Goal: Task Accomplishment & Management: Complete application form

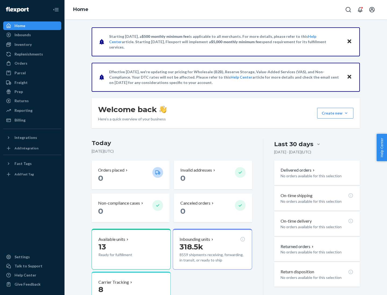
click at [346, 113] on button "Create new Create new inbound Create new order Create new product" at bounding box center [335, 113] width 36 height 11
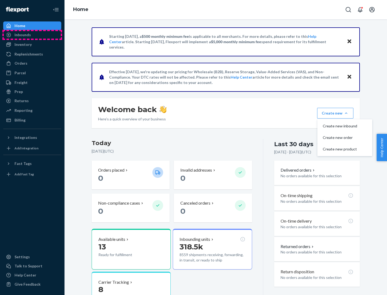
click at [32, 35] on div "Inbounds" at bounding box center [32, 35] width 57 height 8
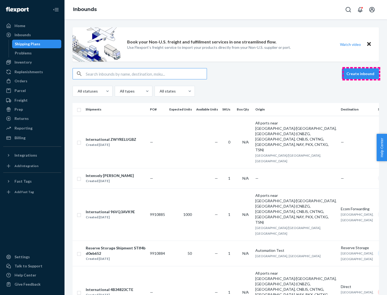
click at [361, 74] on button "Create inbound" at bounding box center [360, 73] width 37 height 11
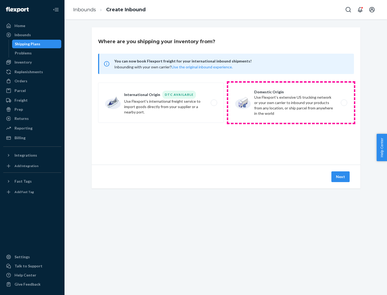
click at [291, 103] on label "Domestic Origin Use Flexport’s extensive US trucking network or your own carrie…" at bounding box center [291, 103] width 126 height 40
click at [343, 103] on input "Domestic Origin Use Flexport’s extensive US trucking network or your own carrie…" at bounding box center [344, 102] width 3 height 3
radio input "true"
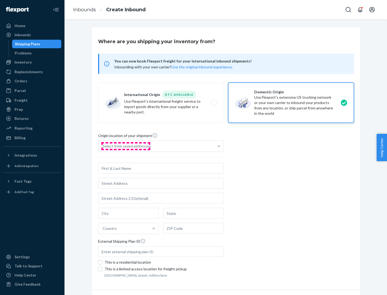
click at [125, 146] on div "Select from saved addresses" at bounding box center [127, 146] width 48 height 5
click at [103, 146] on input "Select from saved addresses" at bounding box center [103, 146] width 1 height 5
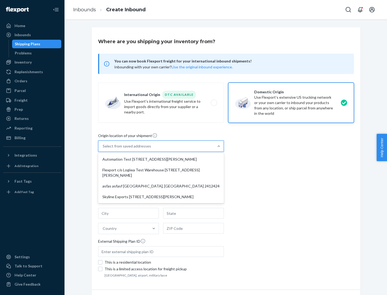
scroll to position [2, 0]
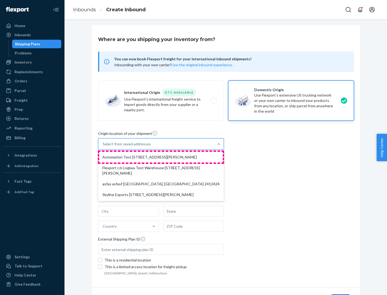
click at [161, 157] on div "Automation Test [STREET_ADDRESS][PERSON_NAME]" at bounding box center [161, 157] width 124 height 11
click at [103, 147] on input "option Automation Test [STREET_ADDRESS][PERSON_NAME] focused, 1 of 4. 4 results…" at bounding box center [103, 144] width 1 height 5
type input "Automation Test"
type input "9th Floor"
type input "[GEOGRAPHIC_DATA]"
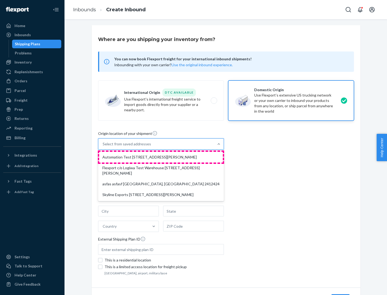
type input "CA"
type input "94104"
type input "[STREET_ADDRESS][PERSON_NAME]"
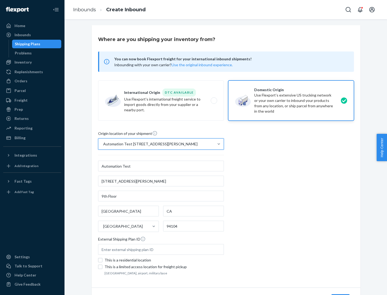
scroll to position [31, 0]
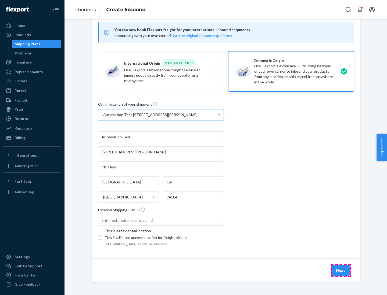
click at [341, 271] on button "Next" at bounding box center [340, 270] width 18 height 11
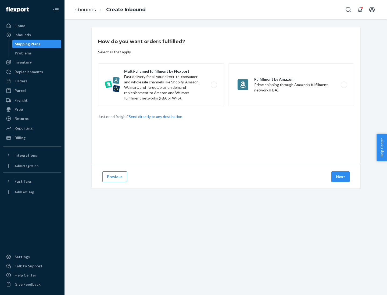
click at [161, 85] on label "Multi-channel fulfillment by Flexport Fast delivery for all your direct-to-cons…" at bounding box center [161, 84] width 126 height 43
click at [213, 85] on input "Multi-channel fulfillment by Flexport Fast delivery for all your direct-to-cons…" at bounding box center [214, 84] width 3 height 3
radio input "true"
click at [341, 177] on button "Next" at bounding box center [340, 177] width 18 height 11
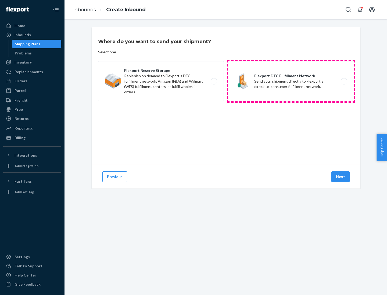
click at [291, 81] on label "Flexport DTC Fulfillment Network Send your shipment directly to Flexport's dire…" at bounding box center [291, 81] width 126 height 40
click at [343, 81] on input "Flexport DTC Fulfillment Network Send your shipment directly to Flexport's dire…" at bounding box center [344, 81] width 3 height 3
radio input "true"
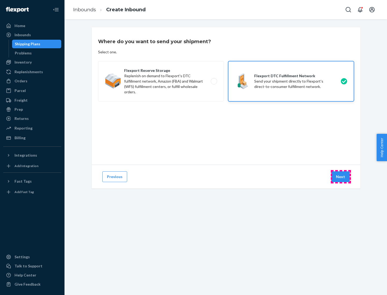
click at [341, 177] on button "Next" at bounding box center [340, 177] width 18 height 11
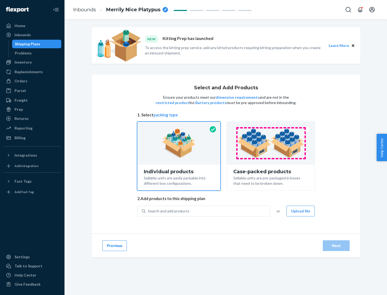
click at [271, 143] on img at bounding box center [270, 144] width 67 height 30
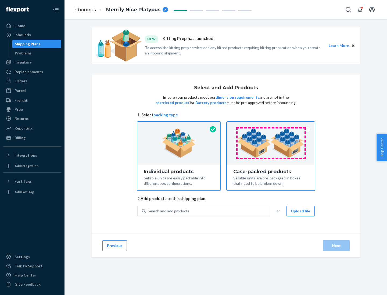
click at [271, 125] on input "Case-packed products Sellable units are pre-packaged in boxes that need to be b…" at bounding box center [270, 123] width 3 height 3
radio input "true"
radio input "false"
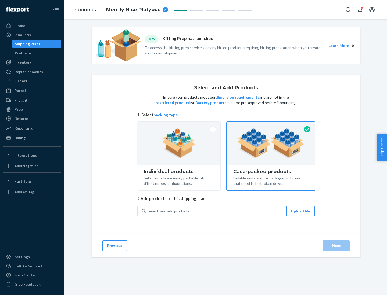
click at [208, 211] on div "Search and add products" at bounding box center [208, 212] width 124 height 10
click at [148, 211] on input "Search and add products" at bounding box center [148, 211] width 1 height 5
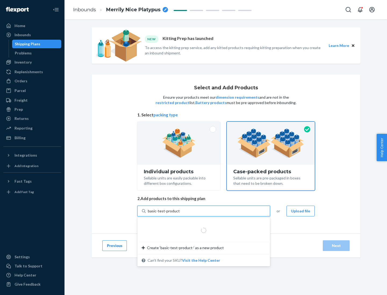
type input "basic-test-product-1"
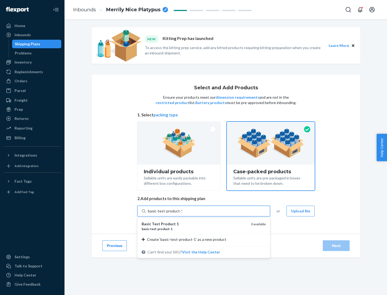
click at [194, 229] on div "basic - test - product - 1" at bounding box center [194, 229] width 105 height 5
click at [182, 214] on input "basic-test-product-1" at bounding box center [165, 211] width 34 height 5
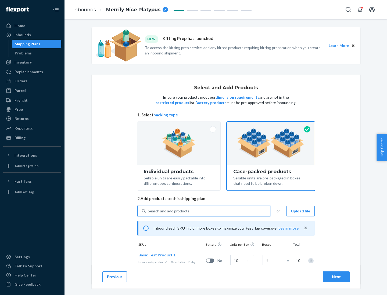
scroll to position [19, 0]
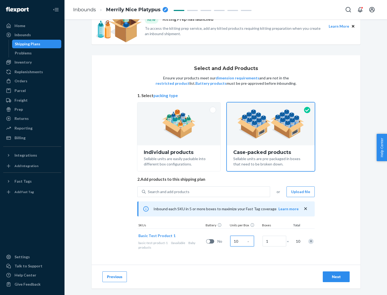
type input "10"
type input "7"
click at [336, 277] on div "Next" at bounding box center [336, 276] width 18 height 5
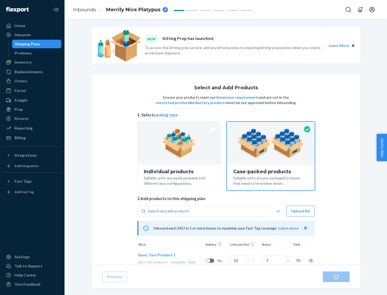
radio input "true"
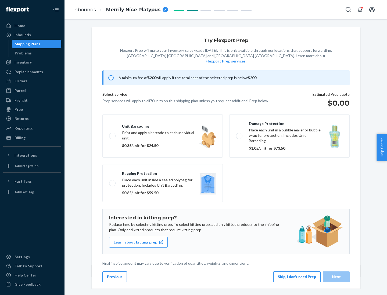
scroll to position [1, 0]
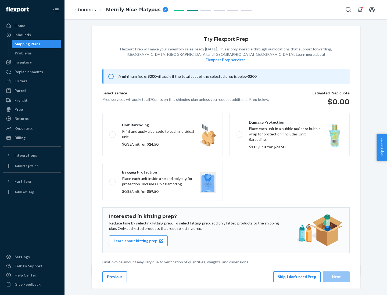
click at [162, 171] on label "Bagging protection Place each unit inside a sealed polybag for protection. Incl…" at bounding box center [162, 182] width 120 height 38
click at [113, 180] on input "Bagging protection Place each unit inside a sealed polybag for protection. Incl…" at bounding box center [110, 181] width 3 height 3
checkbox input "true"
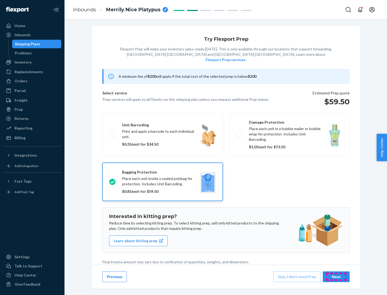
click at [336, 277] on div "Next" at bounding box center [336, 276] width 18 height 5
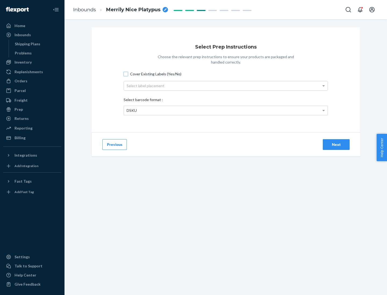
click at [126, 74] on input "Cover Existing Labels (Yes/No)" at bounding box center [126, 74] width 4 height 4
checkbox input "true"
click at [226, 86] on div "Select label placement" at bounding box center [226, 85] width 204 height 9
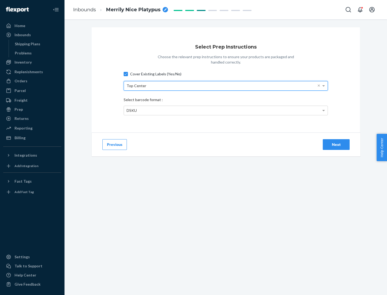
click at [226, 110] on div "DSKU" at bounding box center [226, 110] width 204 height 9
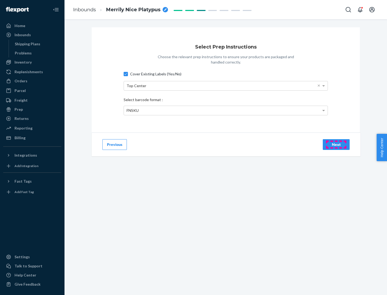
click at [336, 144] on div "Next" at bounding box center [336, 144] width 18 height 5
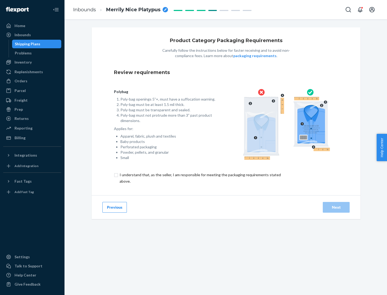
click at [200, 178] on input "checkbox" at bounding box center [203, 178] width 179 height 13
checkbox input "true"
click at [336, 207] on div "Next" at bounding box center [336, 207] width 18 height 5
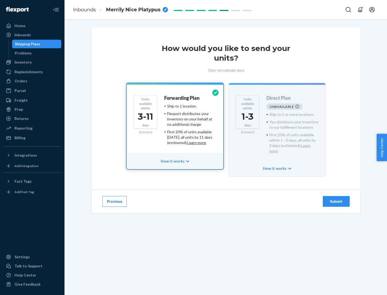
click at [182, 98] on h4 "Forwarding Plan" at bounding box center [181, 98] width 35 height 5
click at [336, 199] on div "Submit" at bounding box center [336, 201] width 18 height 5
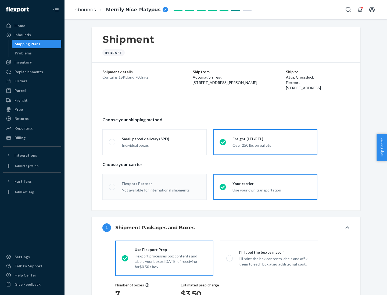
radio input "true"
radio input "false"
radio input "true"
radio input "false"
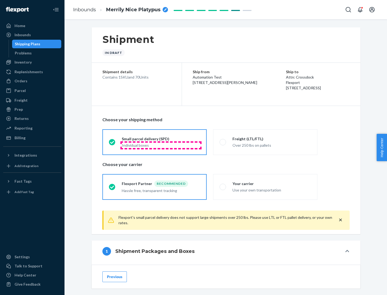
click at [161, 145] on div "Individual boxes" at bounding box center [161, 145] width 78 height 5
click at [112, 144] on input "Small parcel delivery (SPD) Individual boxes" at bounding box center [110, 141] width 3 height 3
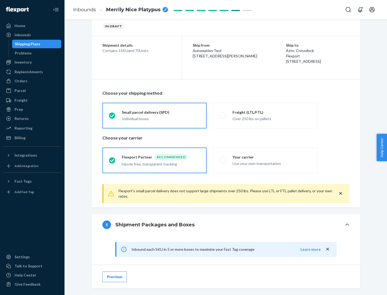
click at [161, 157] on div "Recommended" at bounding box center [171, 157] width 34 height 6
click at [112, 159] on input "Flexport Partner Recommended Hassle free, transparent tracking" at bounding box center [110, 160] width 3 height 3
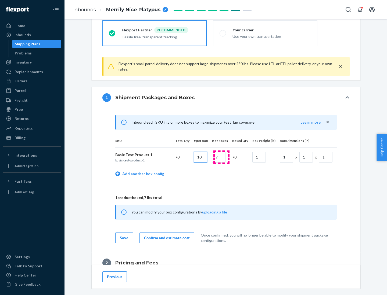
type input "10"
type input "7"
type input "1"
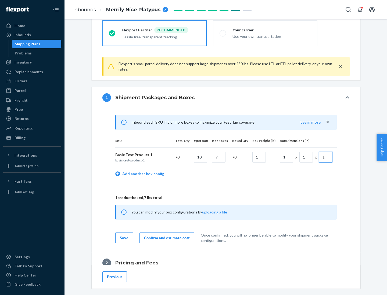
scroll to position [235, 0]
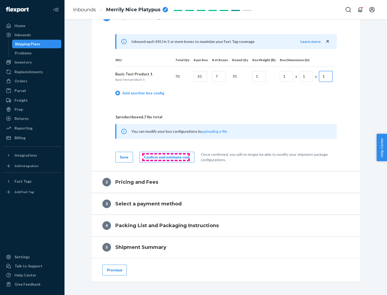
type input "1"
click at [166, 157] on div "Confirm and estimate cost" at bounding box center [167, 157] width 46 height 5
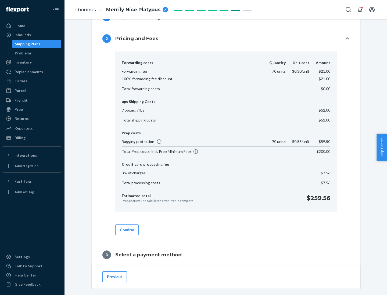
scroll to position [307, 0]
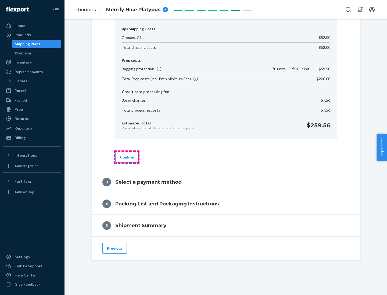
click at [126, 157] on button "Confirm" at bounding box center [126, 157] width 23 height 11
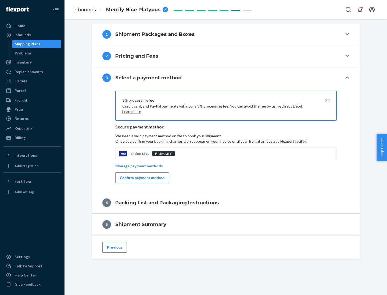
scroll to position [217, 0]
click at [142, 178] on div "Confirm payment method" at bounding box center [142, 177] width 45 height 5
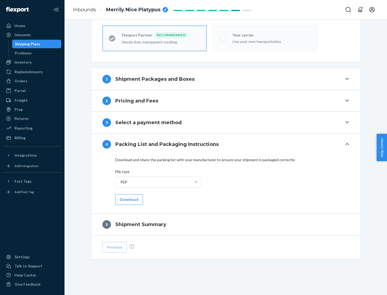
scroll to position [149, 0]
click at [128, 200] on button "Download" at bounding box center [129, 199] width 28 height 11
